Goal: Information Seeking & Learning: Learn about a topic

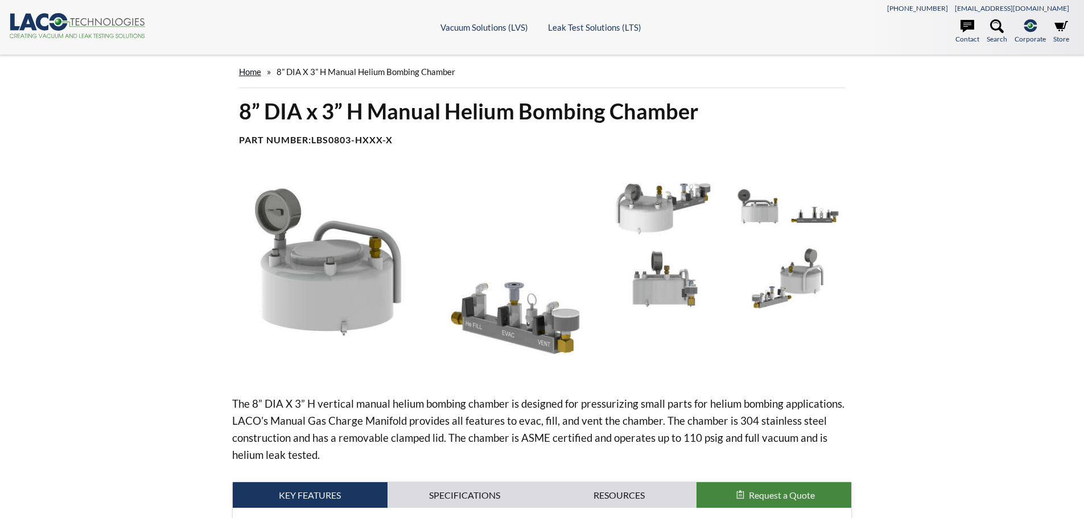
select select
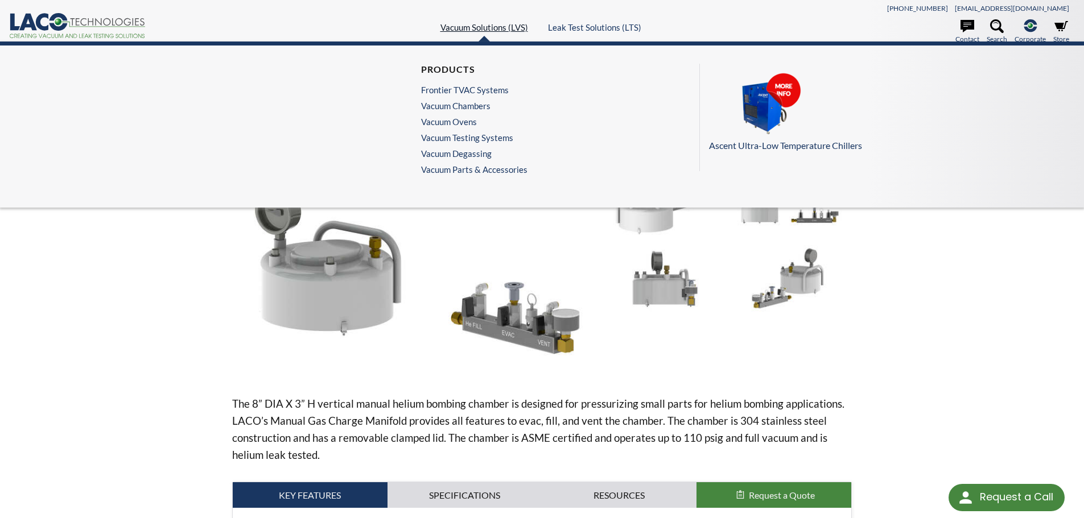
click at [497, 26] on link "Vacuum Solutions (LVS)" at bounding box center [484, 27] width 88 height 10
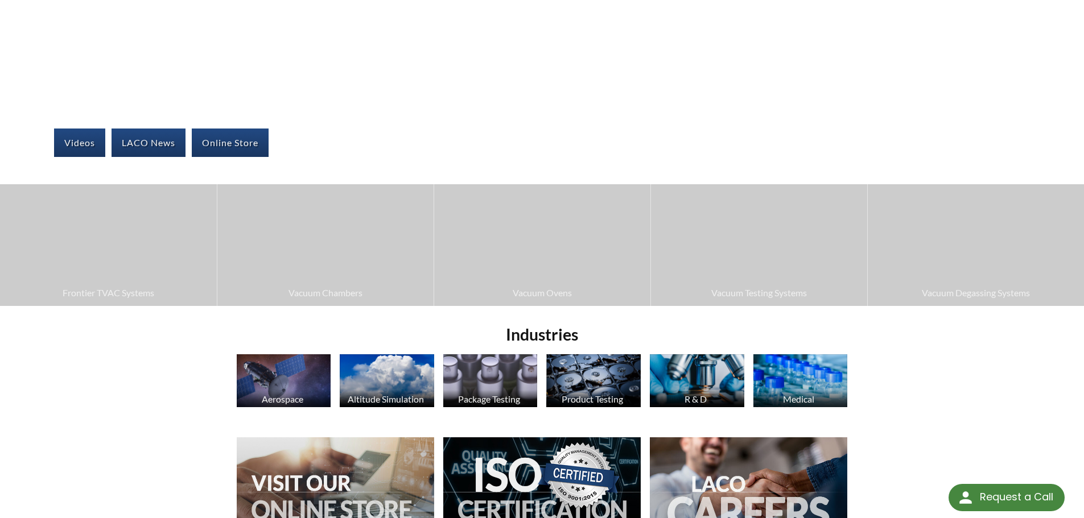
scroll to position [228, 0]
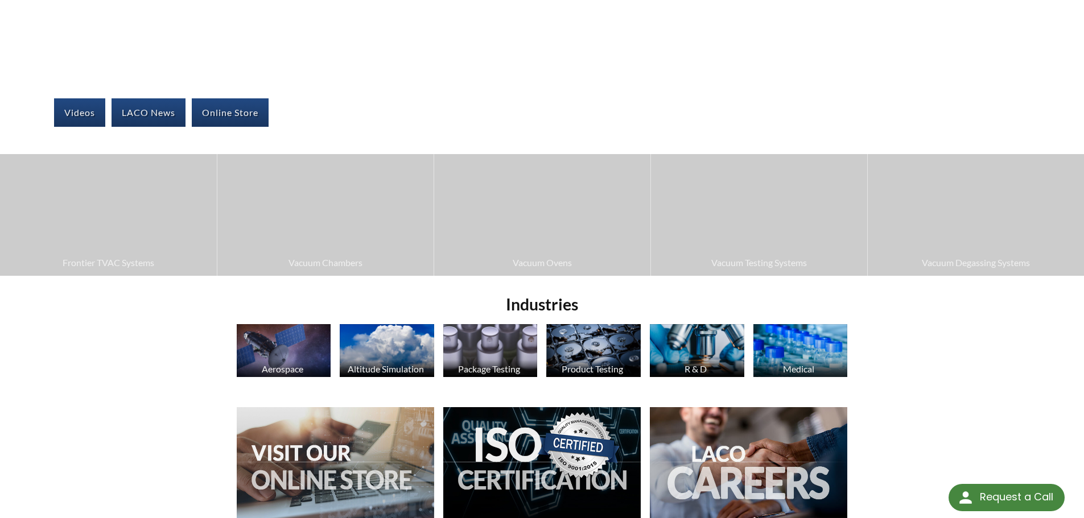
click at [472, 345] on img at bounding box center [490, 350] width 94 height 53
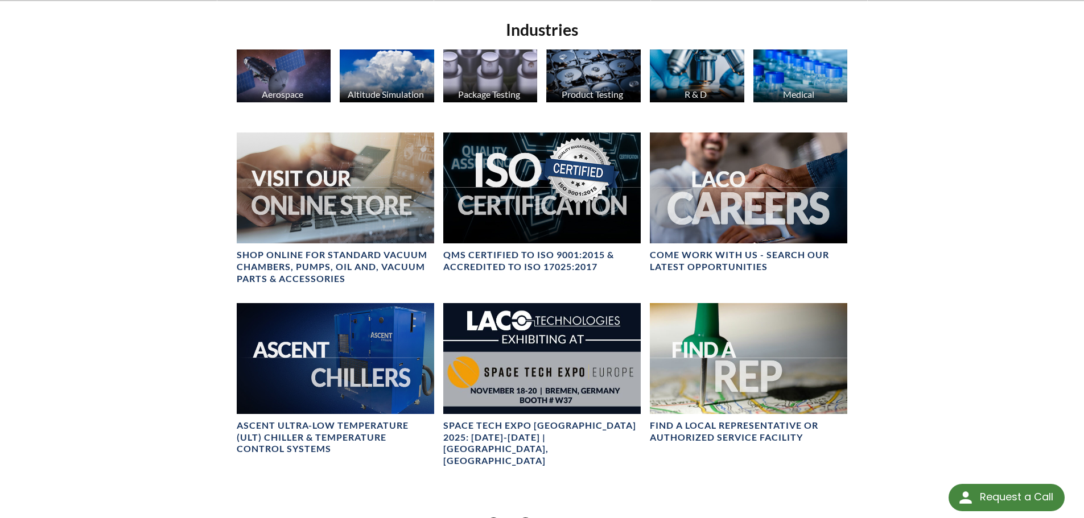
scroll to position [512, 0]
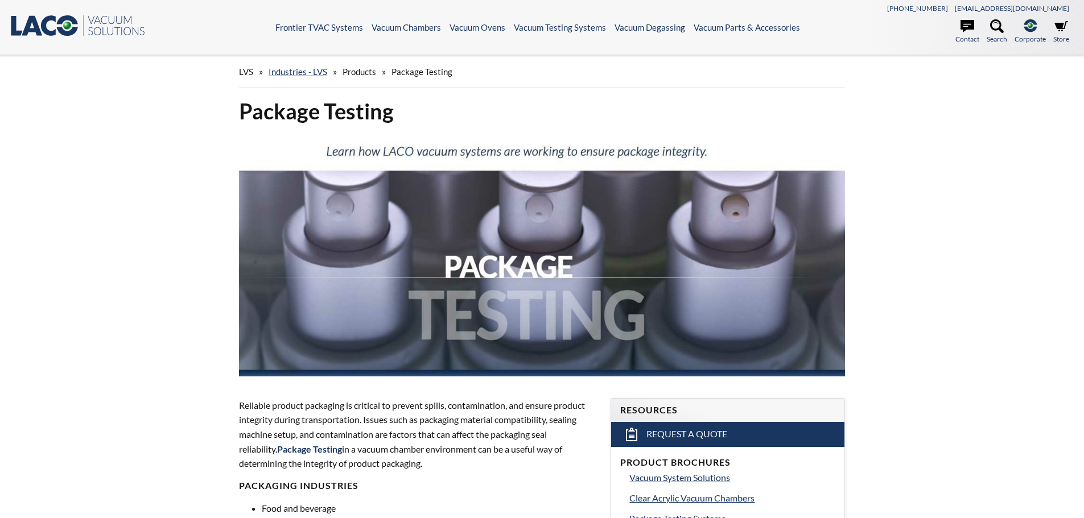
select select
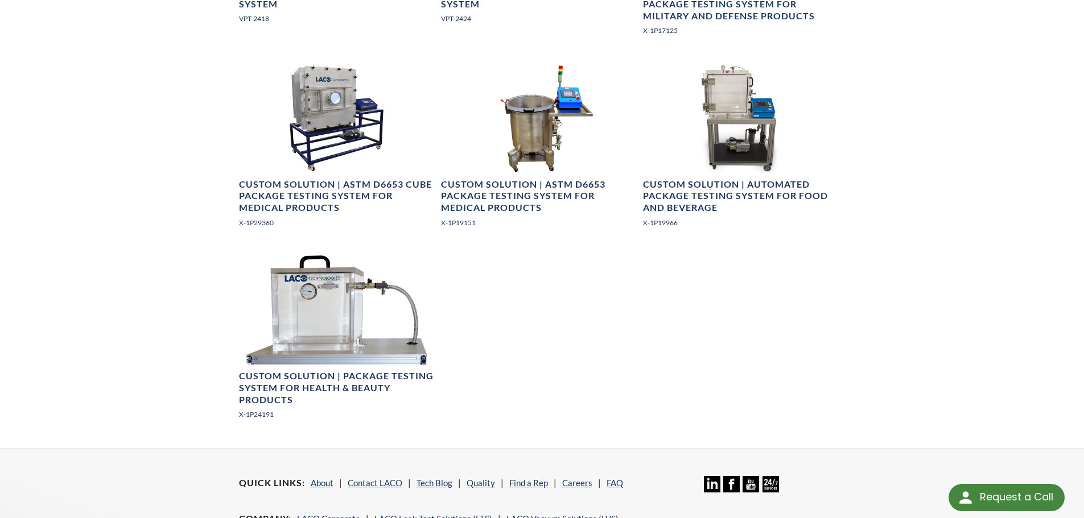
scroll to position [1105, 0]
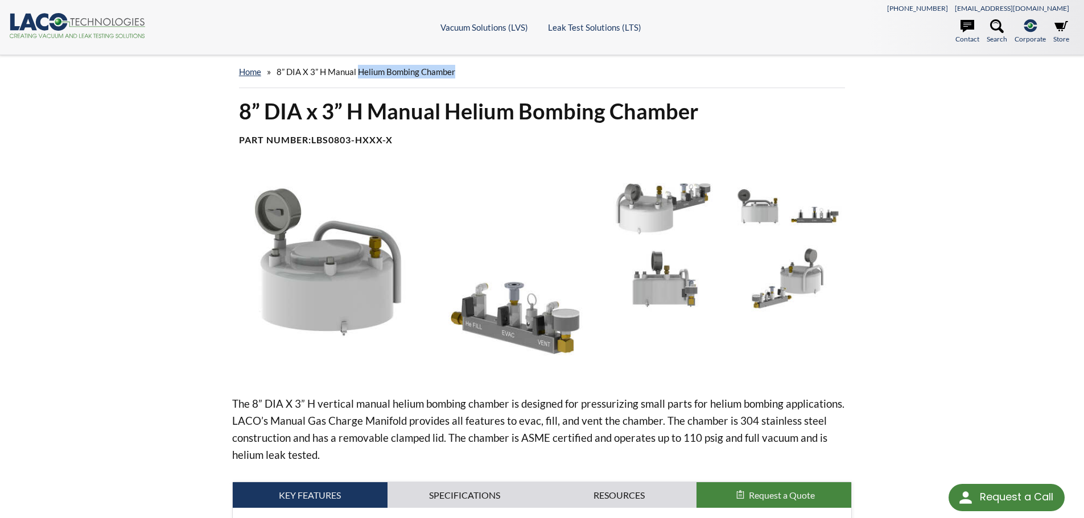
drag, startPoint x: 363, startPoint y: 72, endPoint x: 459, endPoint y: 72, distance: 96.2
click at [459, 72] on div "home » 8” DIA x 3” H Manual Helium Bombing Chamber" at bounding box center [542, 72] width 607 height 32
copy span "Helium Bombing Chamber"
click at [986, 31] on ul "Contact Search .st-0{fill:#193661;} .st-1{fill:url(#SVGID_1_a);} Corporate LACO…" at bounding box center [942, 33] width 266 height 28
click at [990, 32] on icon at bounding box center [997, 26] width 14 height 14
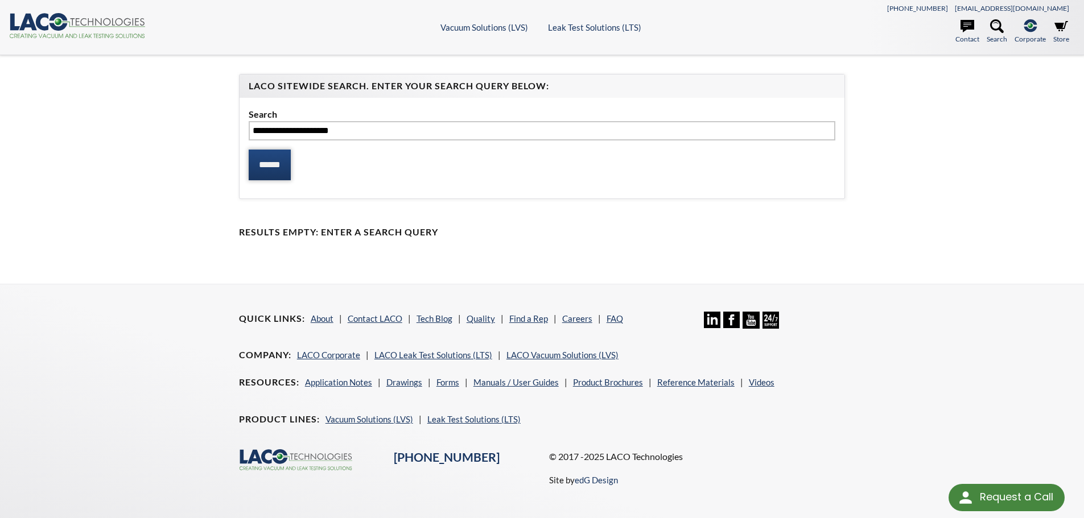
type input "**********"
click at [270, 160] on input "******" at bounding box center [270, 165] width 42 height 31
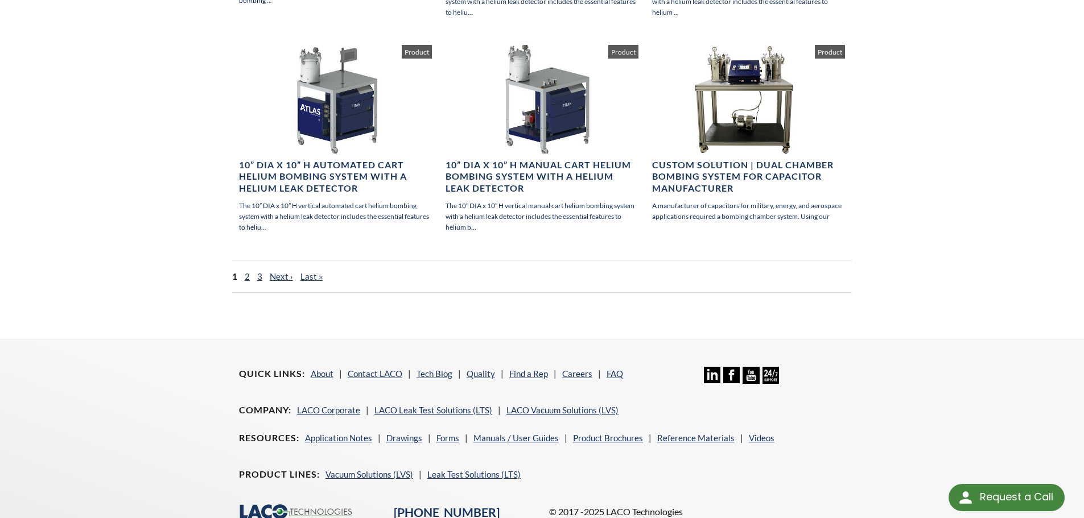
scroll to position [854, 0]
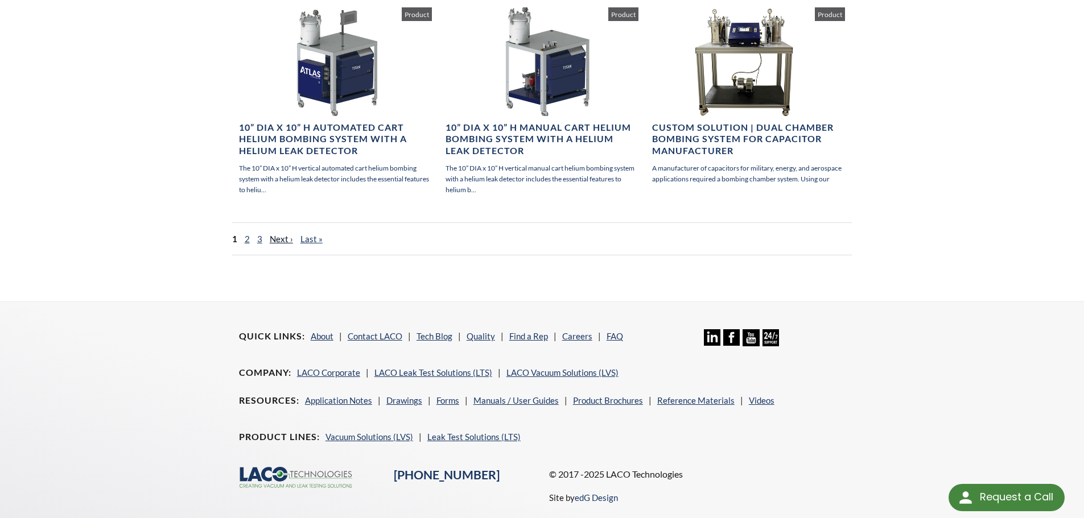
click at [276, 239] on link "Next ›" at bounding box center [281, 239] width 23 height 10
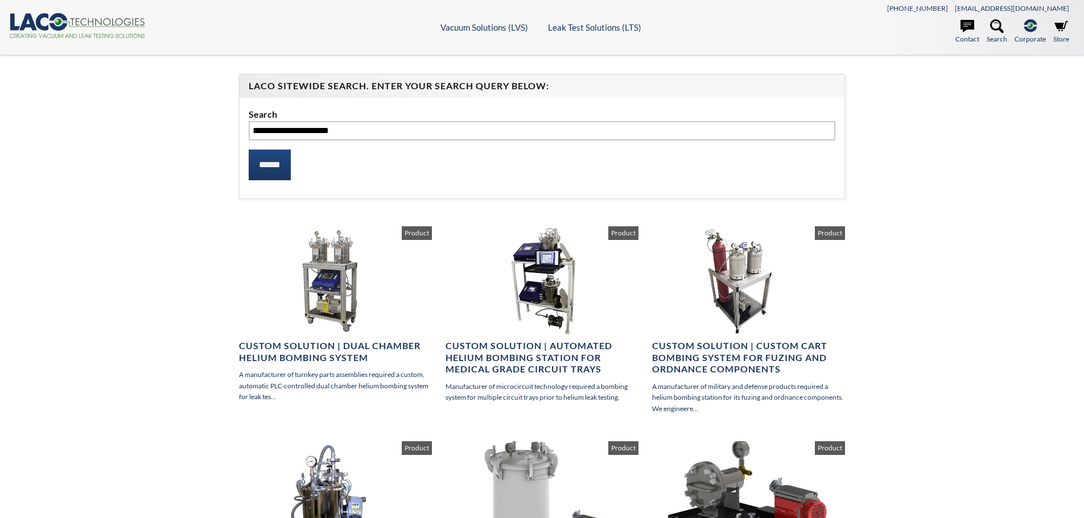
select select
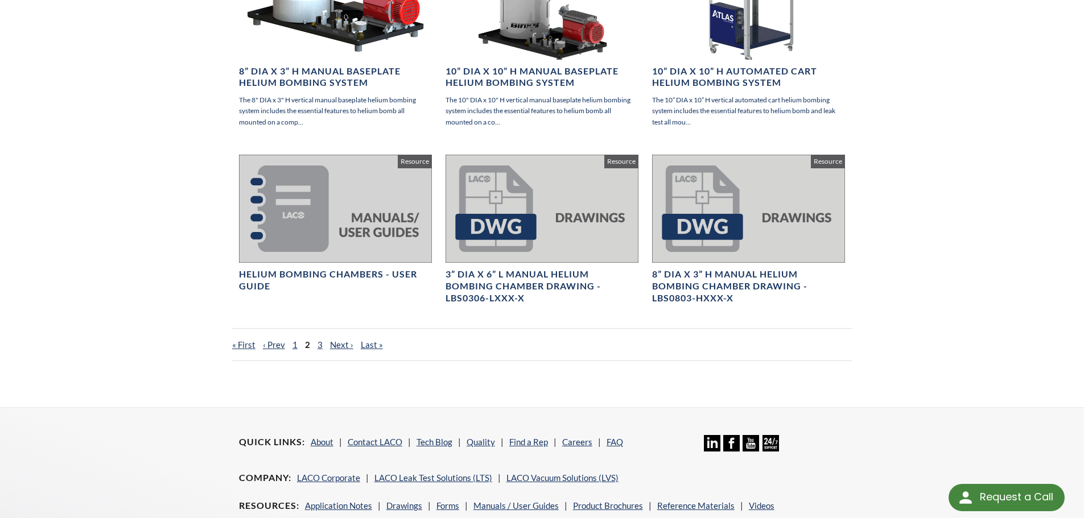
scroll to position [740, 0]
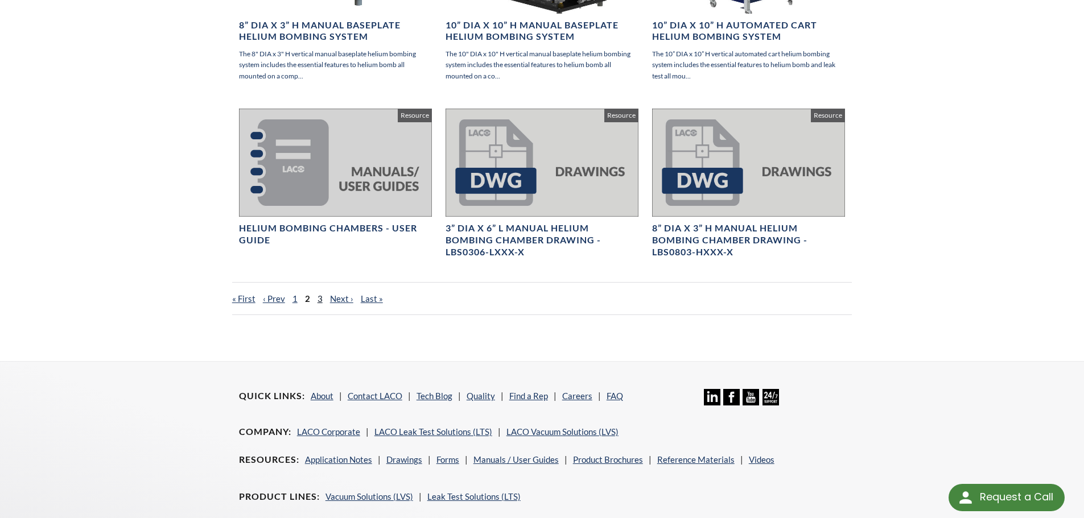
click at [320, 299] on link "3" at bounding box center [320, 299] width 5 height 10
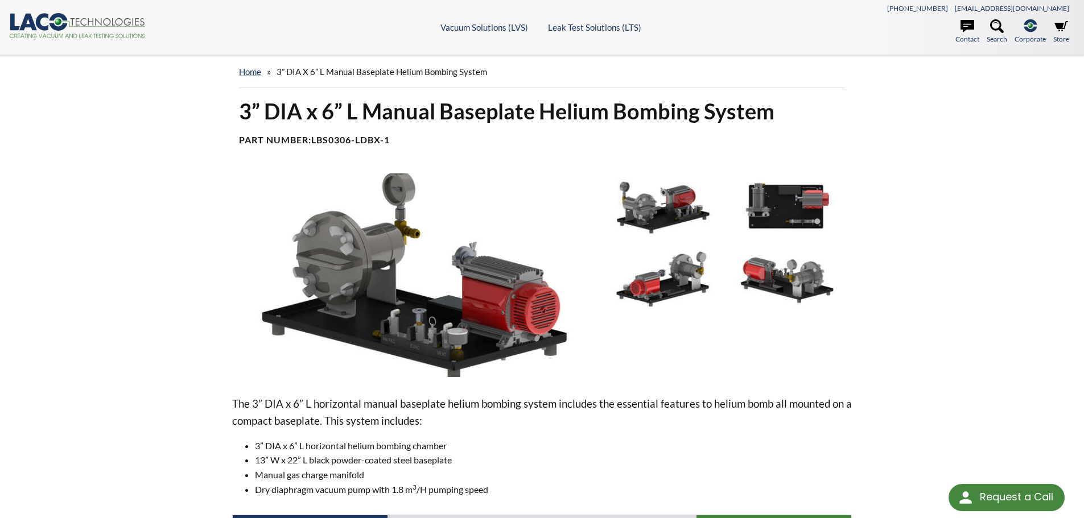
click at [689, 209] on img at bounding box center [663, 207] width 118 height 66
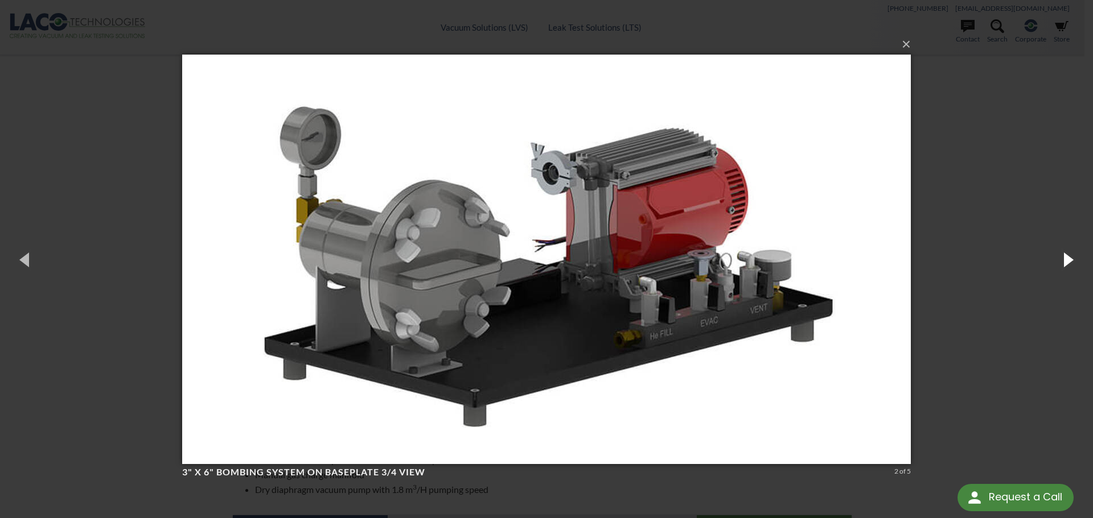
click at [1069, 259] on button "button" at bounding box center [1066, 259] width 51 height 63
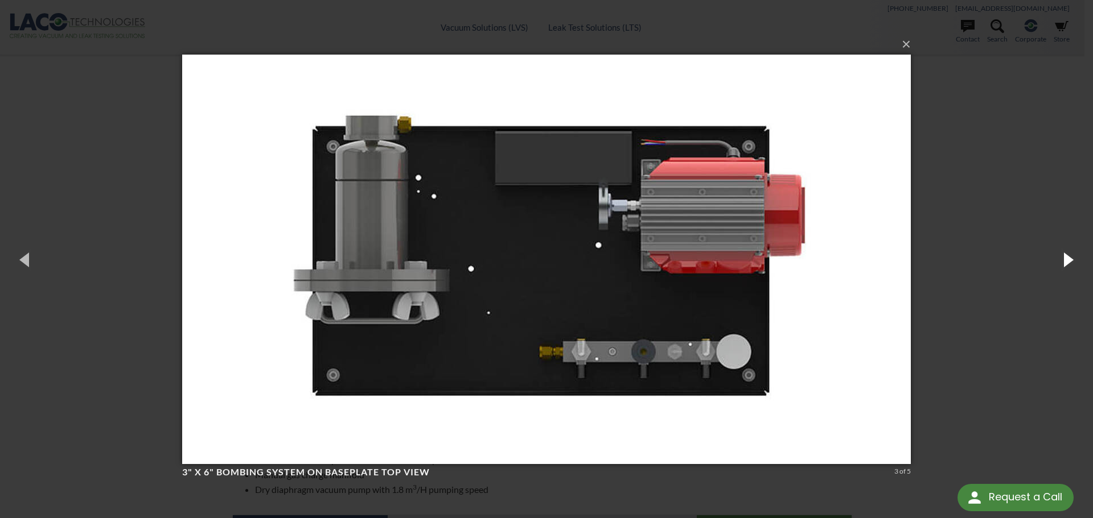
click at [1069, 259] on button "button" at bounding box center [1066, 259] width 51 height 63
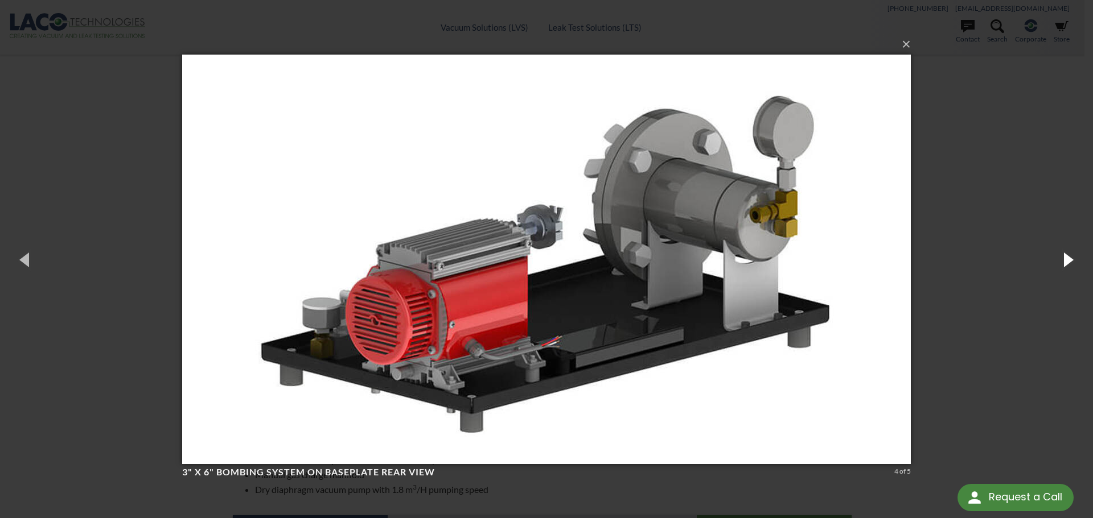
click at [1069, 259] on button "button" at bounding box center [1066, 259] width 51 height 63
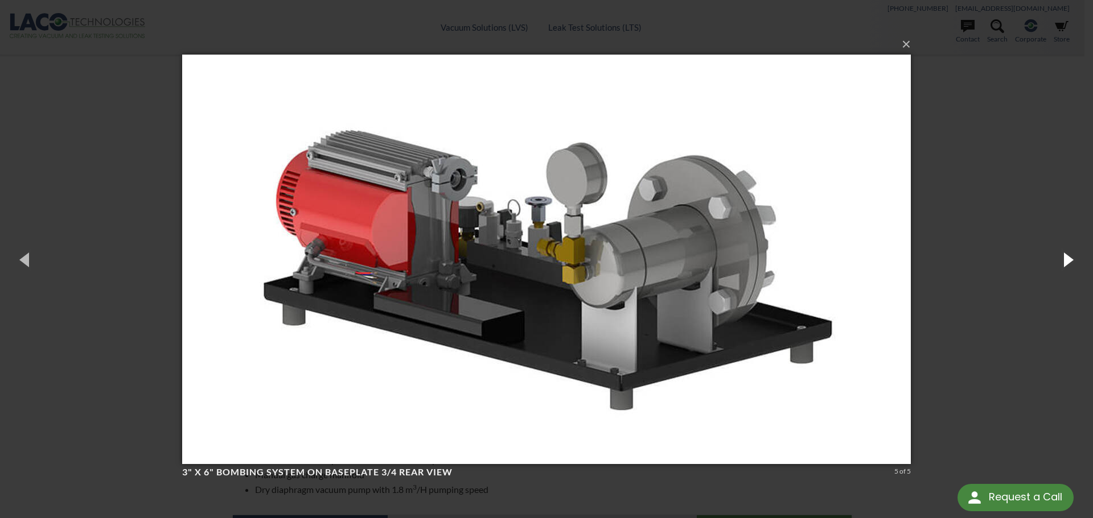
click at [1069, 259] on button "button" at bounding box center [1066, 259] width 51 height 63
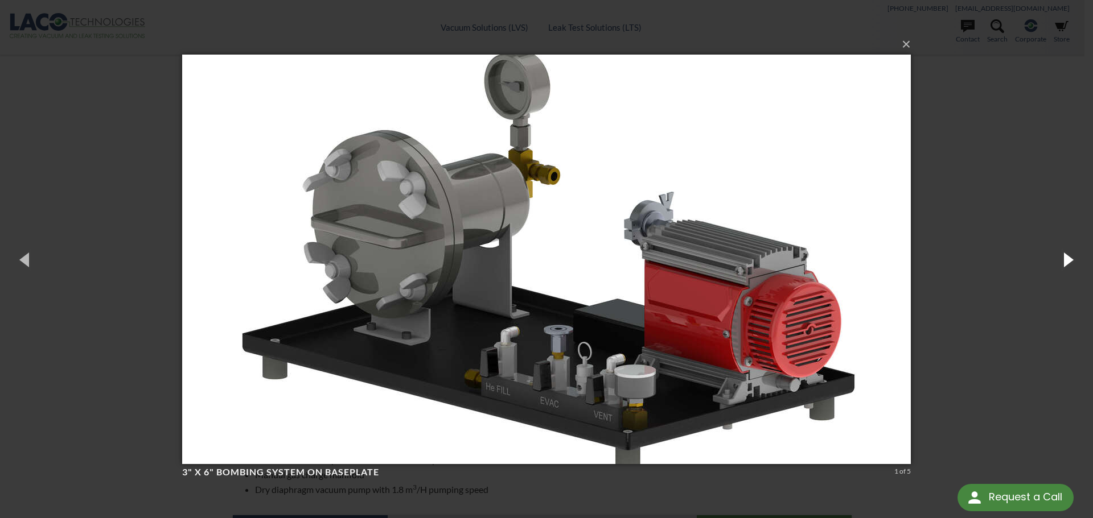
click at [1069, 259] on button "button" at bounding box center [1066, 259] width 51 height 63
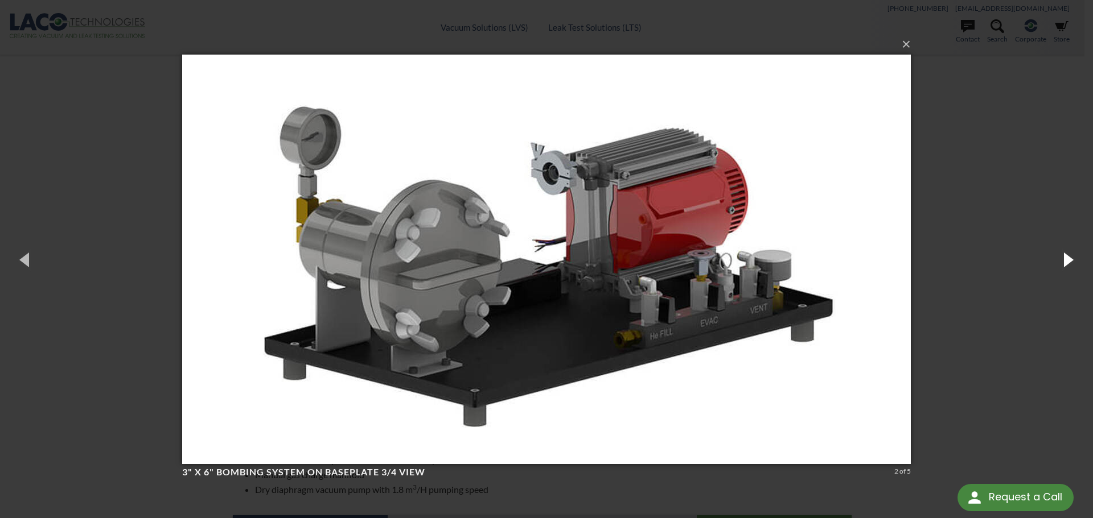
click at [1069, 259] on button "button" at bounding box center [1066, 259] width 51 height 63
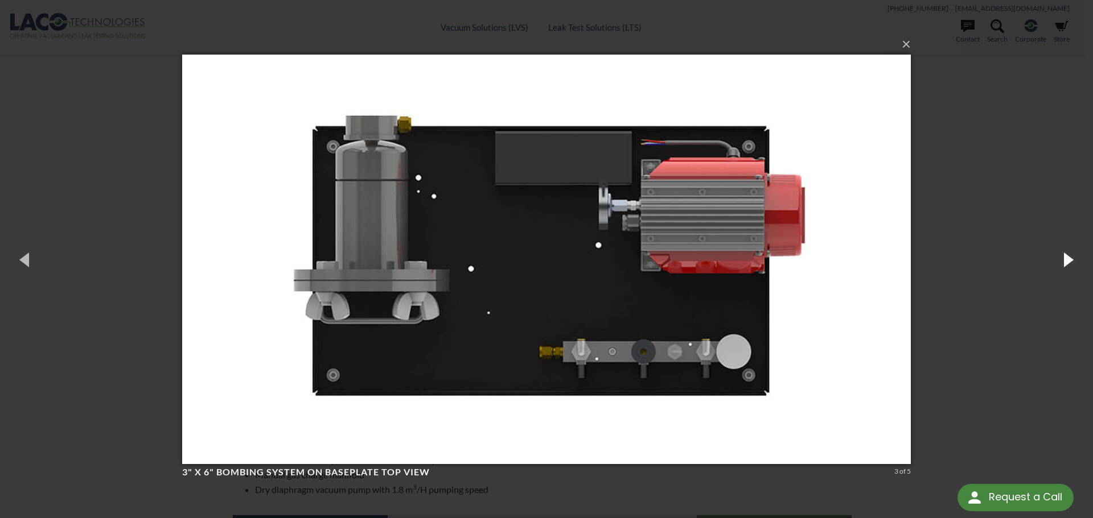
click at [1069, 259] on button "button" at bounding box center [1066, 259] width 51 height 63
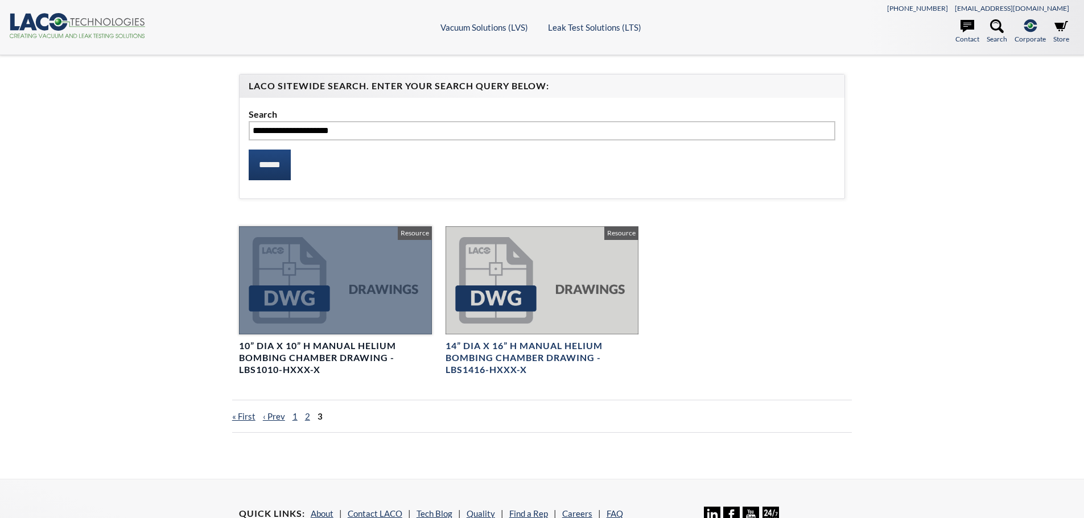
select select
